Goal: Obtain resource: Download file/media

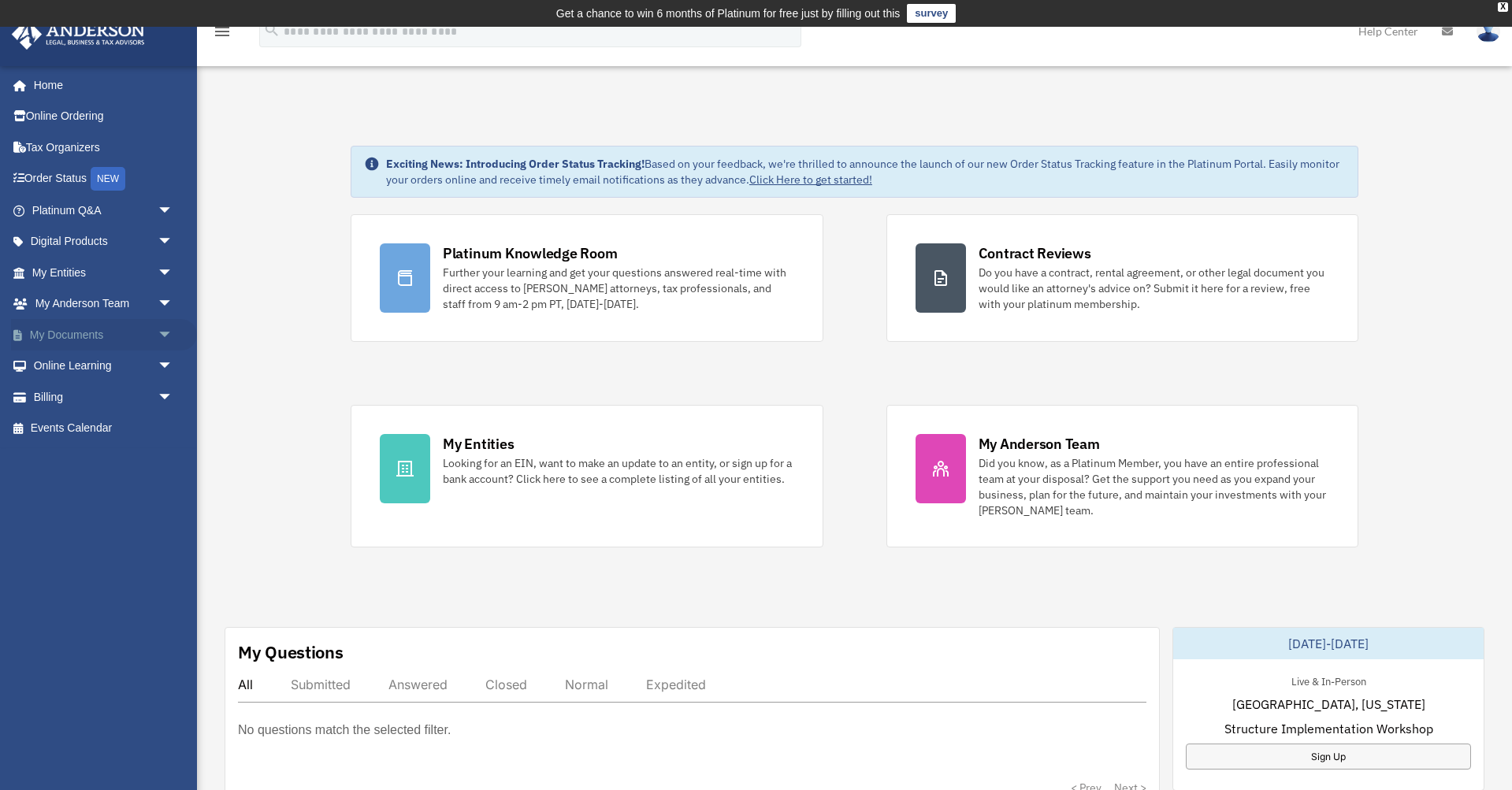
click at [89, 340] on link "My Documents arrow_drop_down" at bounding box center [104, 334] width 186 height 31
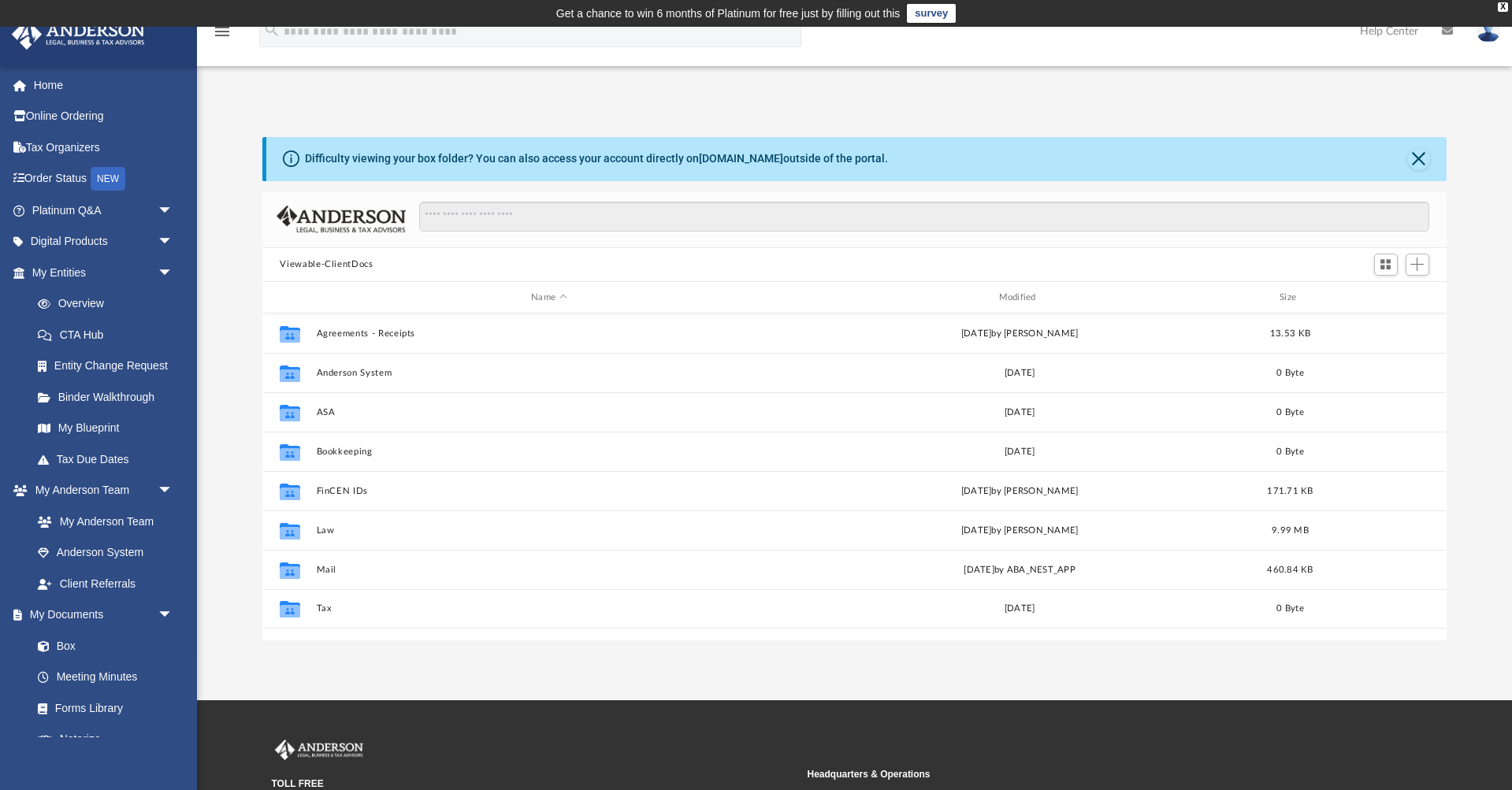
scroll to position [359, 1184]
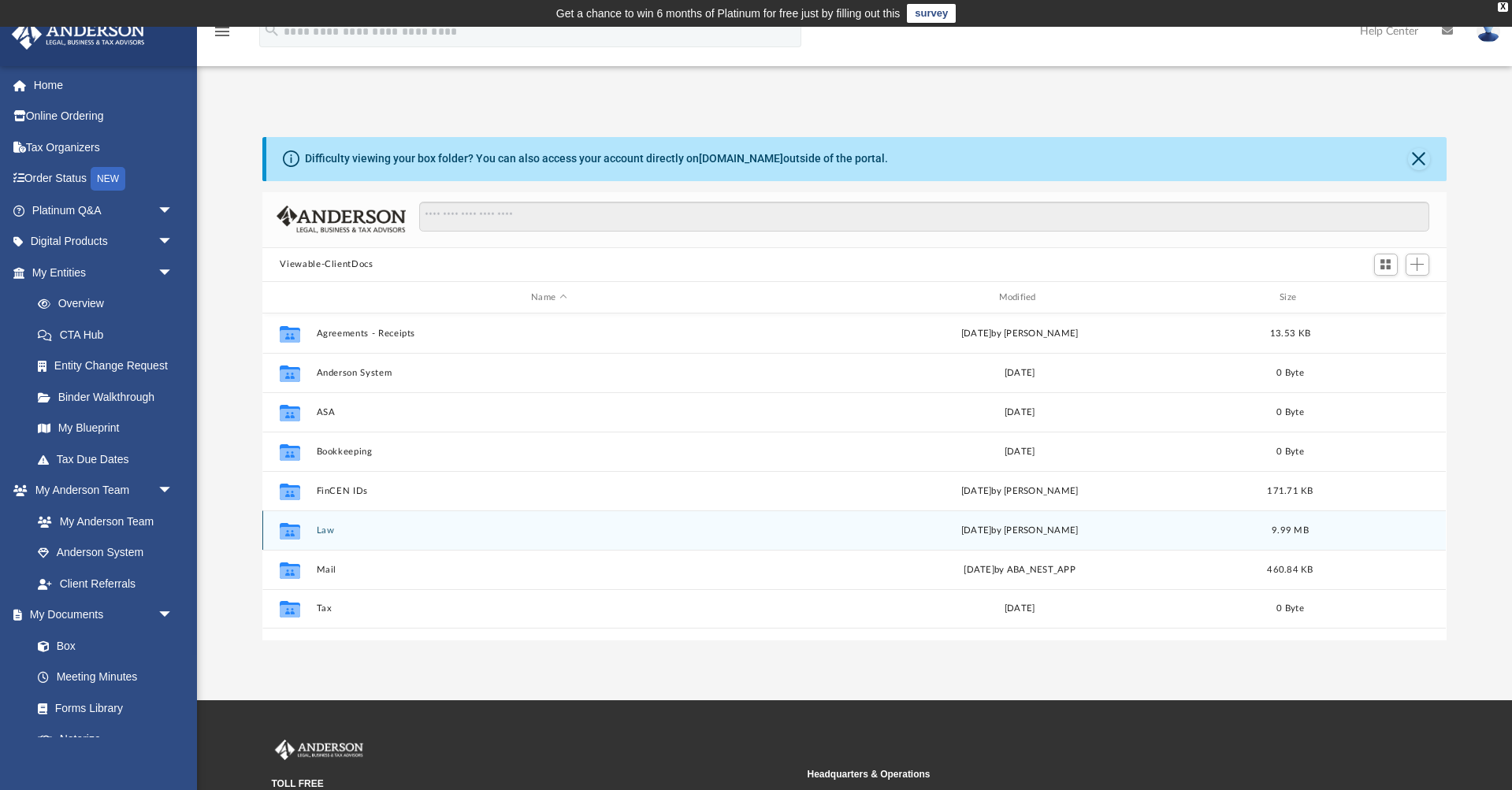
click at [332, 532] on button "Law" at bounding box center [549, 530] width 464 height 10
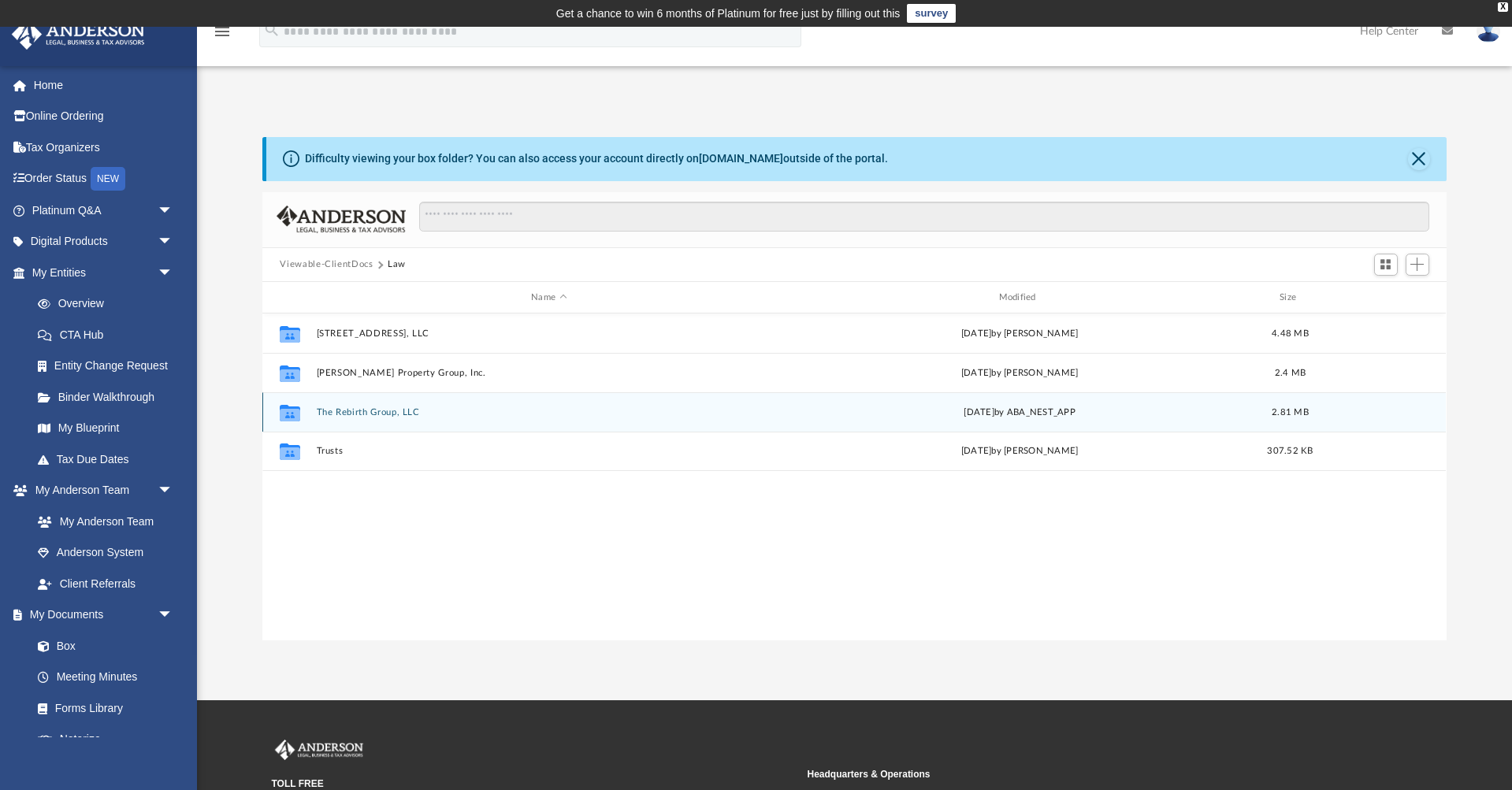
click at [370, 412] on button "The Rebirth Group, LLC" at bounding box center [549, 412] width 464 height 10
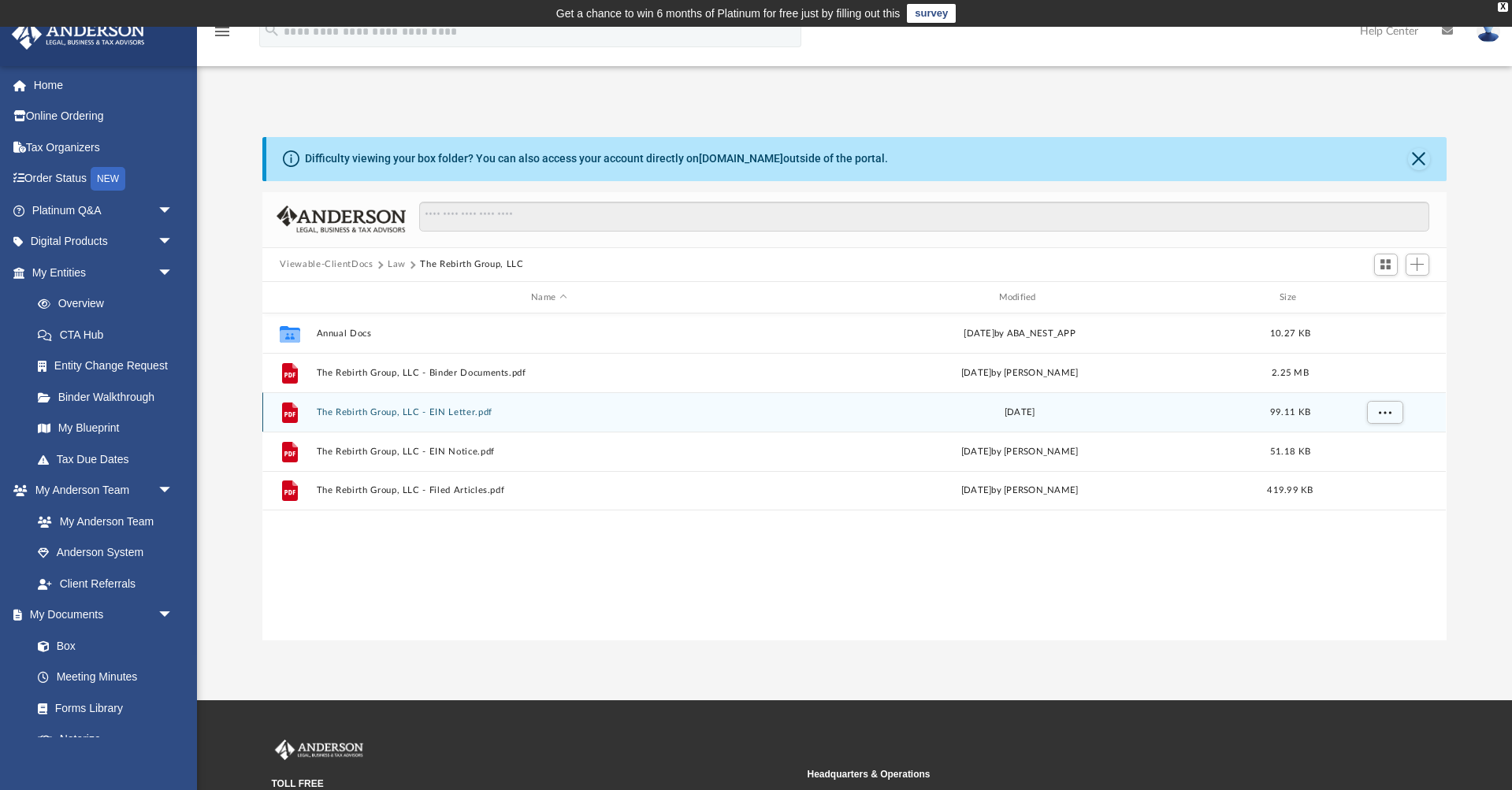
click at [466, 412] on button "The Rebirth Group, LLC - EIN Letter.pdf" at bounding box center [549, 412] width 464 height 10
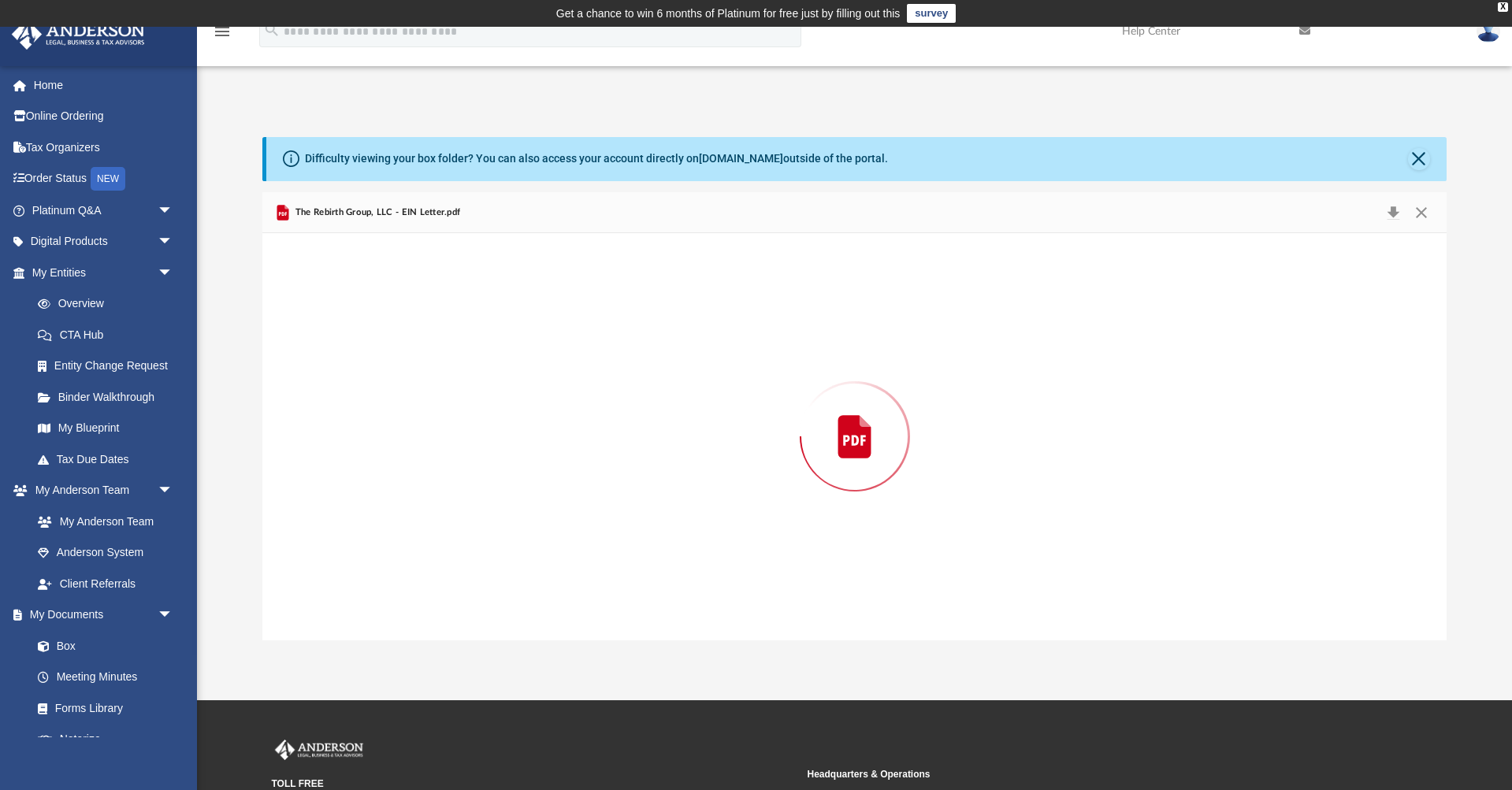
click at [466, 412] on div "Preview" at bounding box center [854, 436] width 1184 height 406
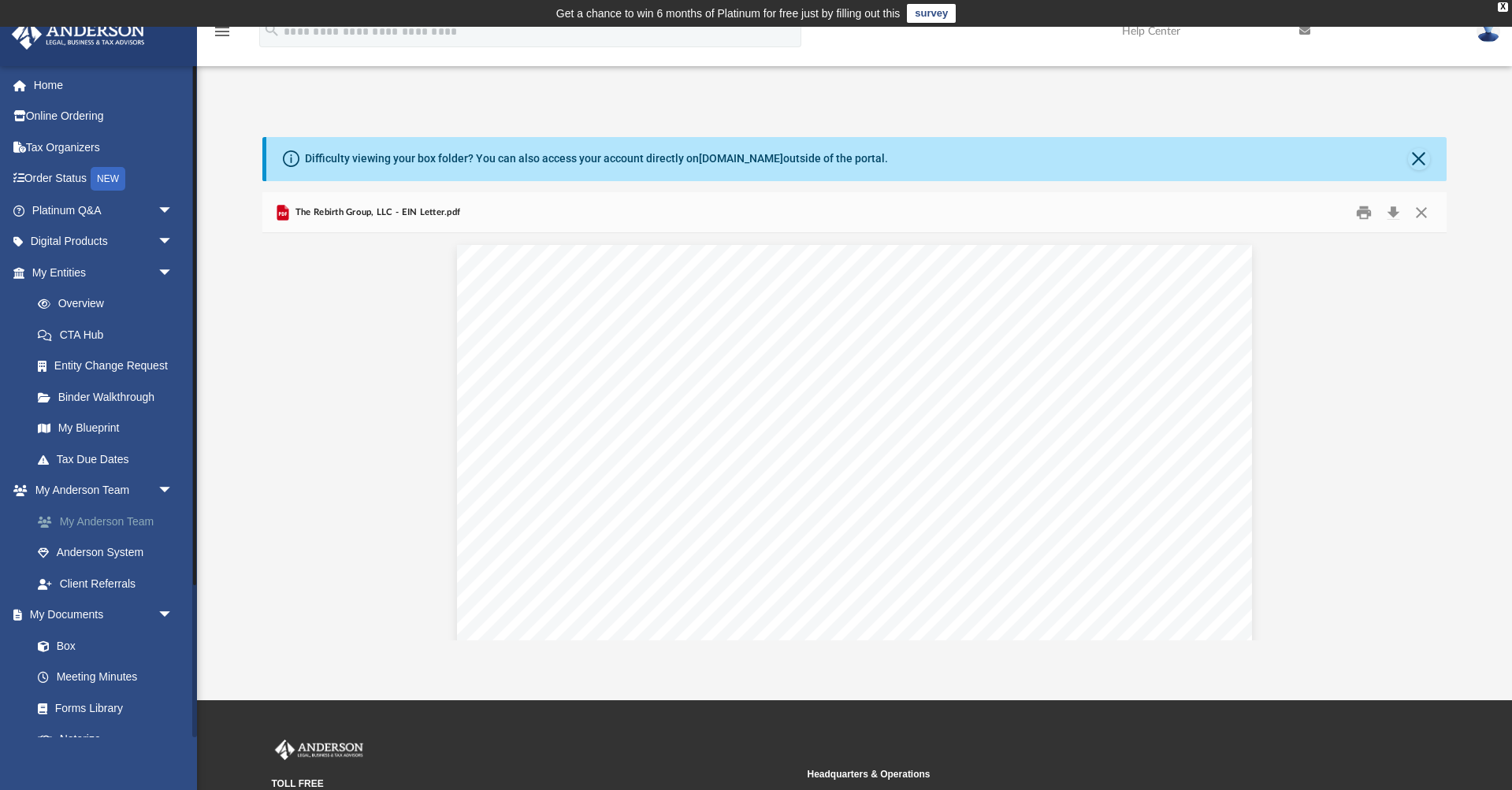
scroll to position [0, 0]
click at [96, 516] on link "My Anderson Team" at bounding box center [110, 521] width 175 height 31
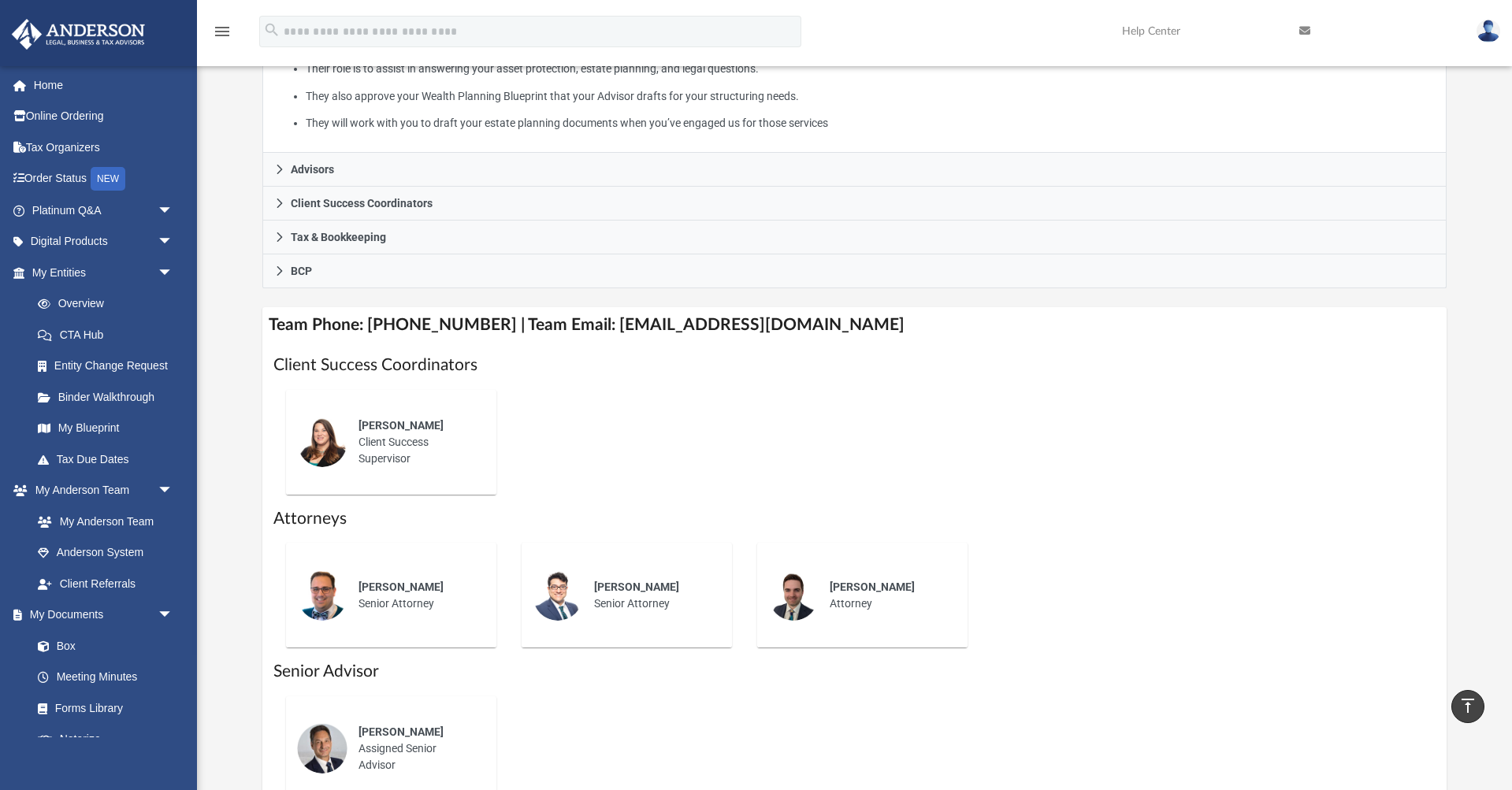
scroll to position [359, 0]
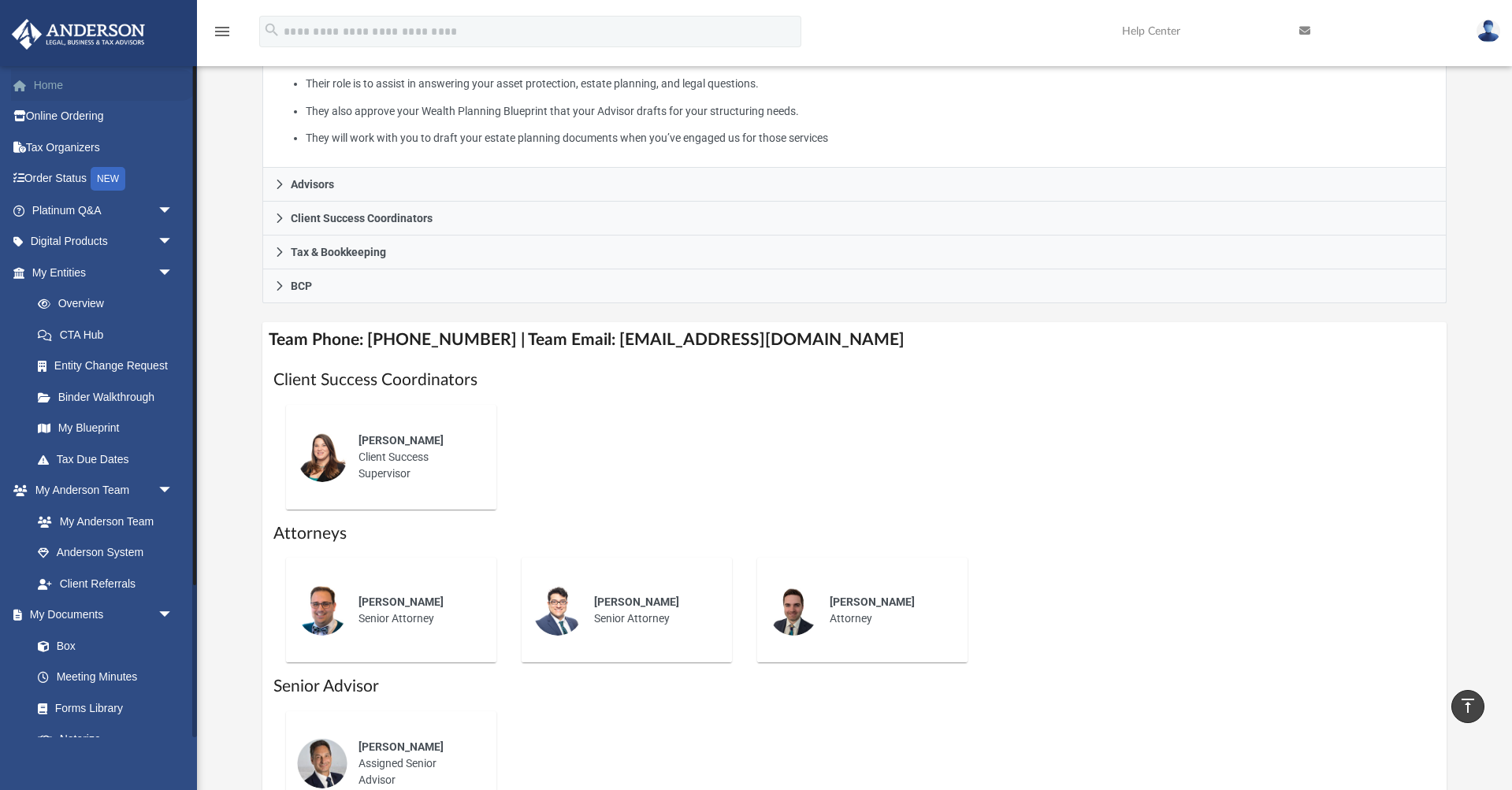
click at [57, 82] on link "Home" at bounding box center [104, 85] width 186 height 31
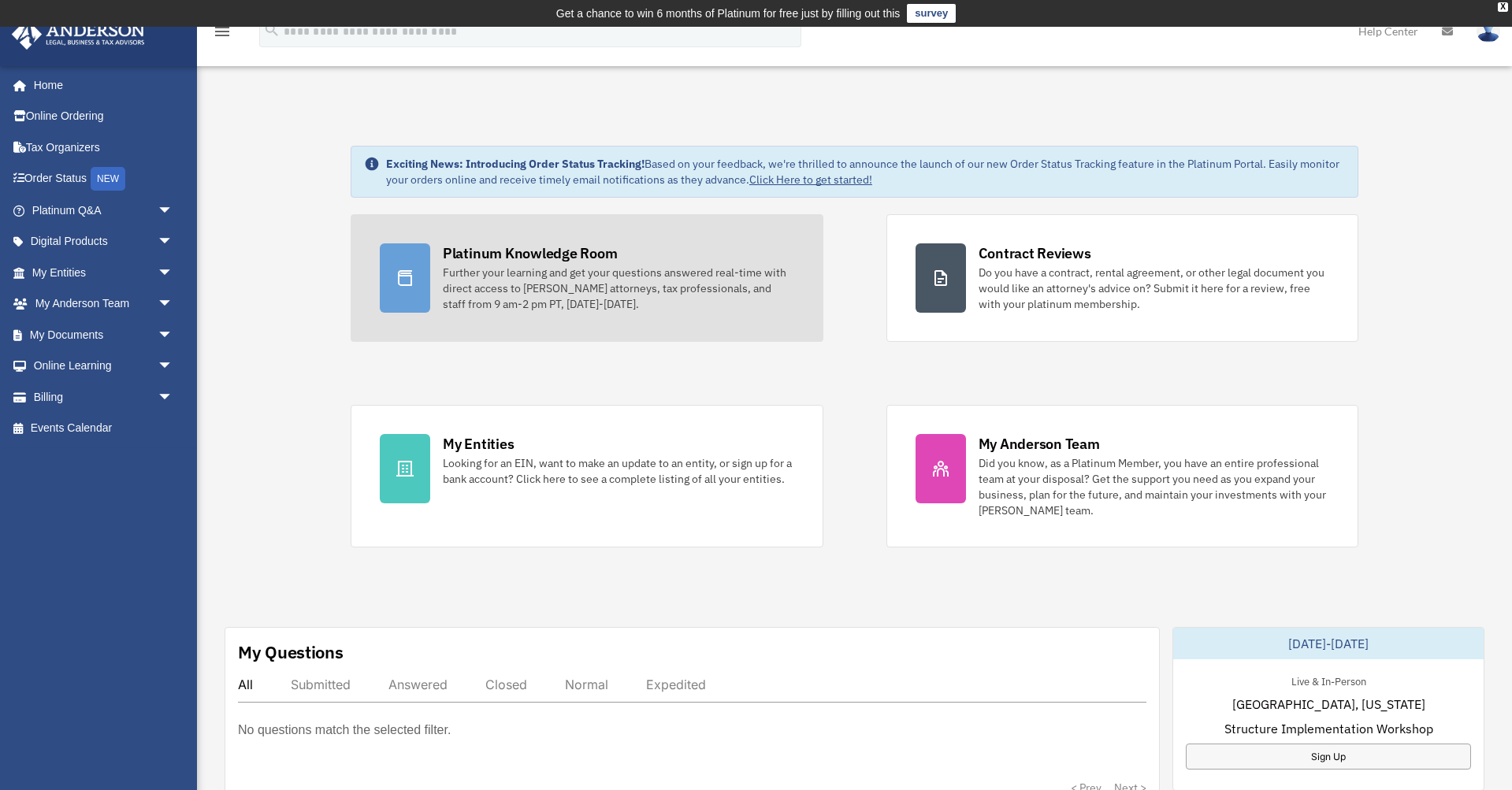
click at [513, 318] on link "Platinum Knowledge Room Further your learning and get your questions answered r…" at bounding box center [587, 278] width 473 height 128
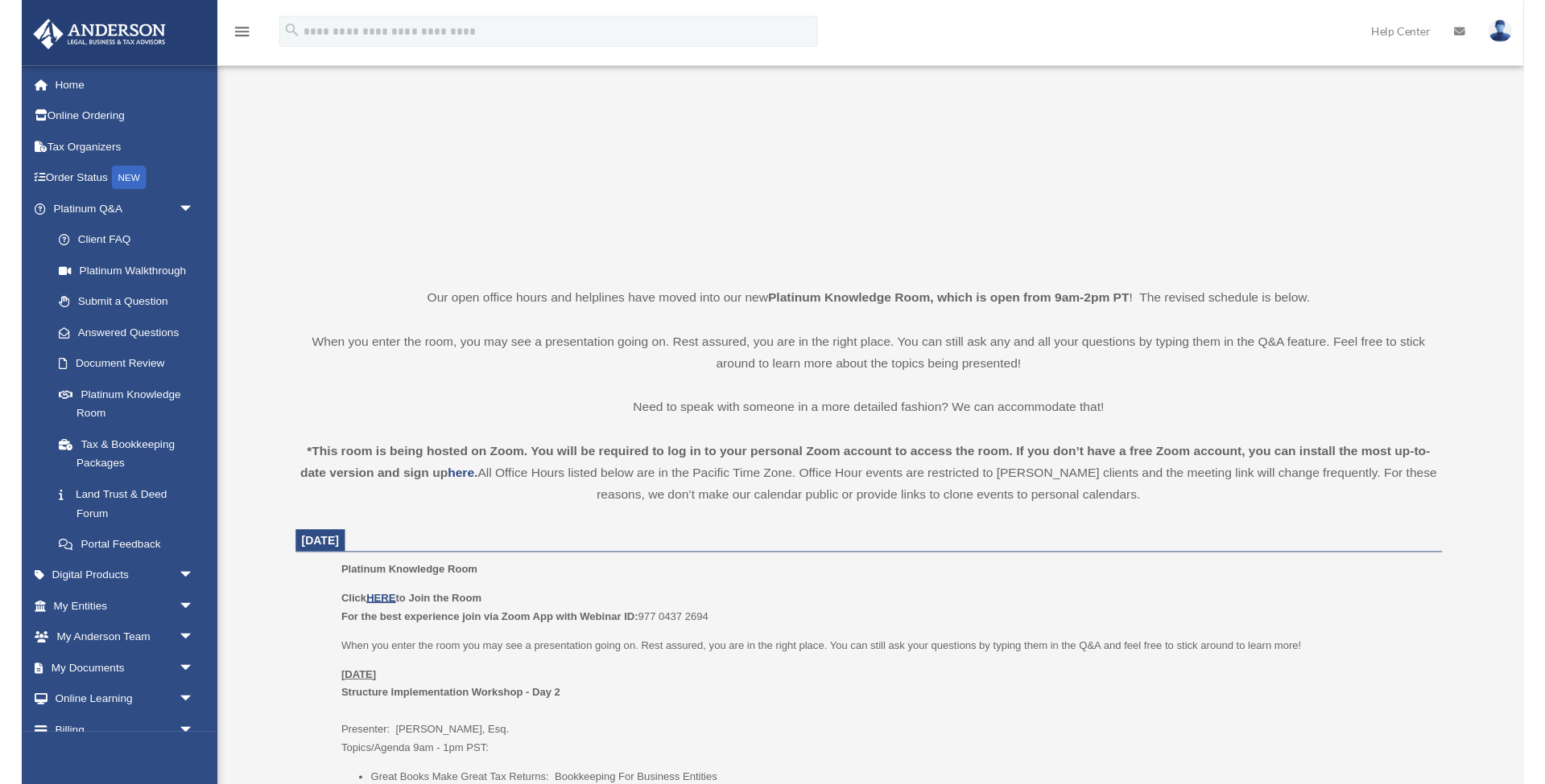
scroll to position [201, 0]
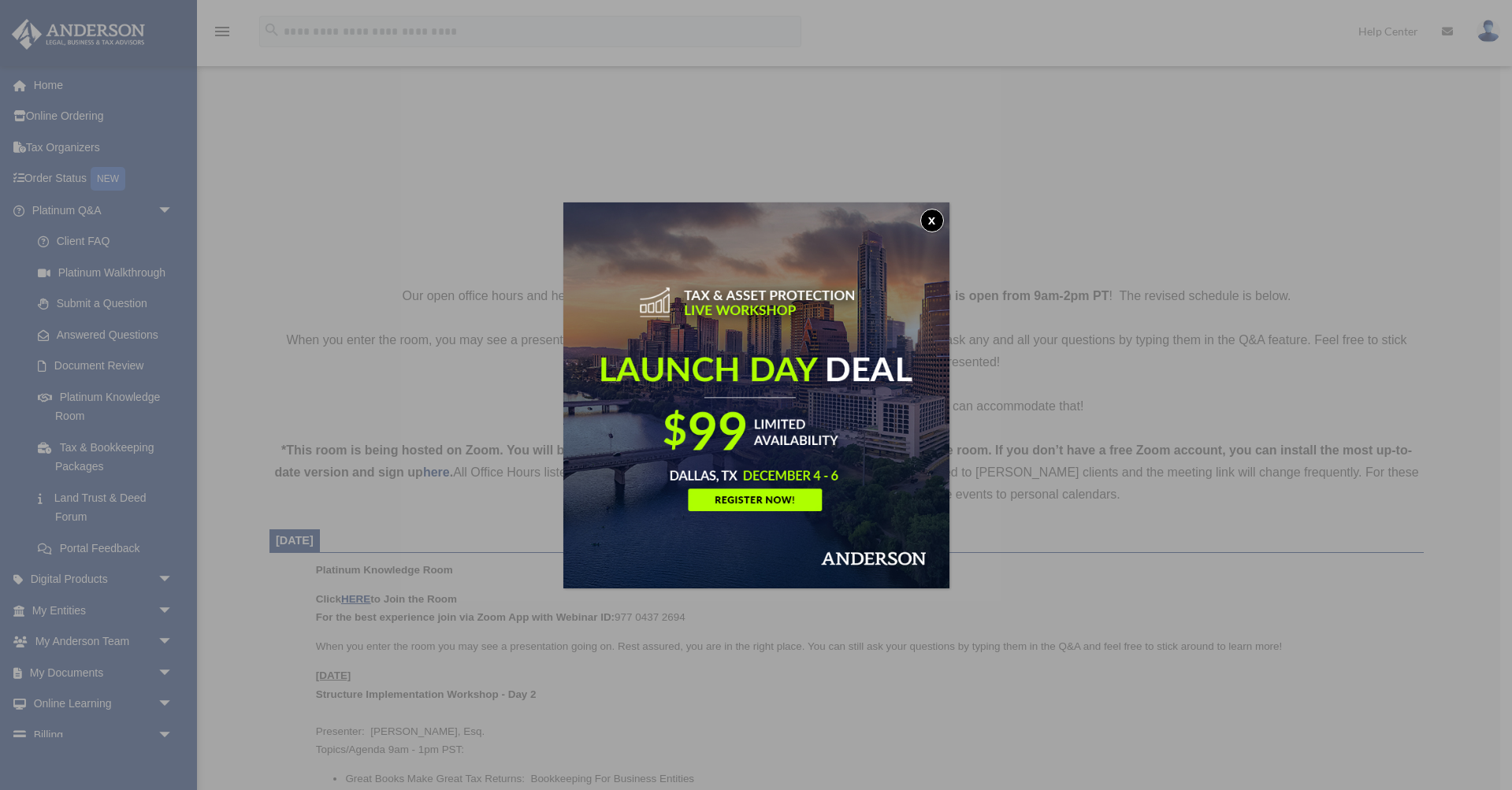
click at [932, 222] on button "x" at bounding box center [932, 220] width 23 height 23
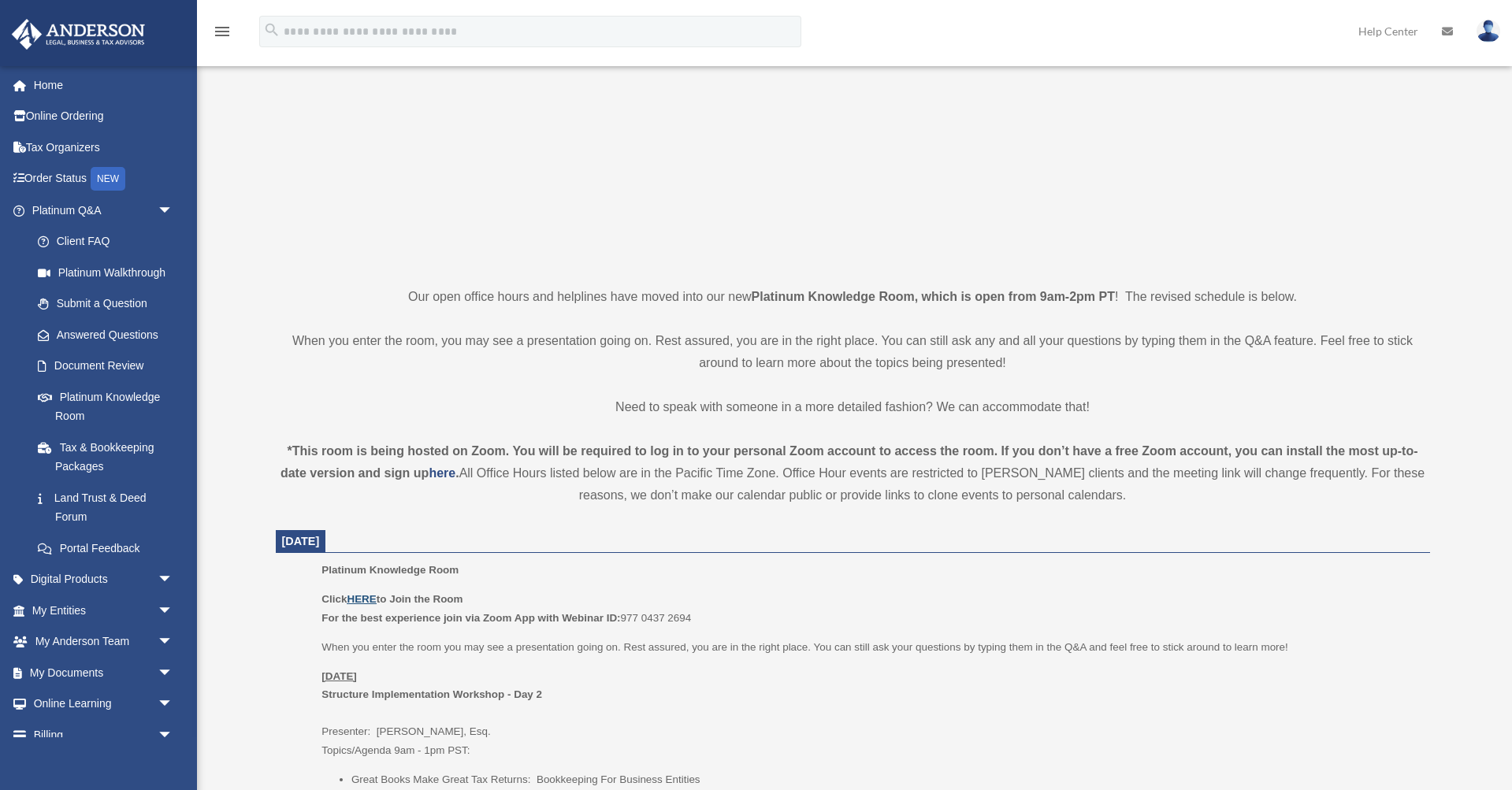
click at [361, 598] on u "HERE" at bounding box center [361, 599] width 29 height 12
